Goal: Navigation & Orientation: Find specific page/section

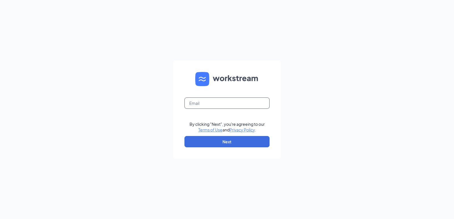
click at [230, 103] on input "text" at bounding box center [226, 103] width 85 height 11
type input "rebecca@bacusfoodscorp.com"
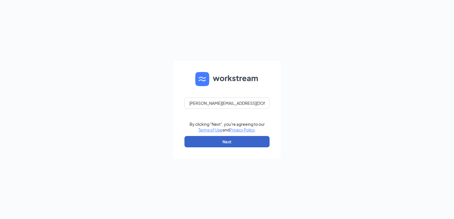
click at [232, 147] on button "Next" at bounding box center [226, 141] width 85 height 11
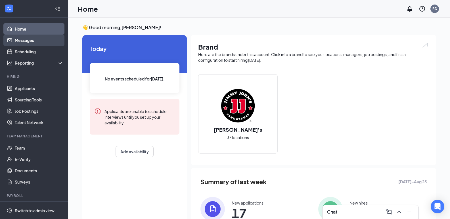
click at [30, 43] on link "Messages" at bounding box center [39, 40] width 49 height 11
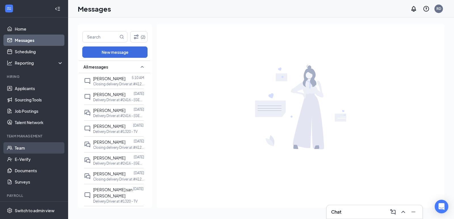
click at [31, 148] on link "Team" at bounding box center [39, 147] width 49 height 11
